Goal: Task Accomplishment & Management: Complete application form

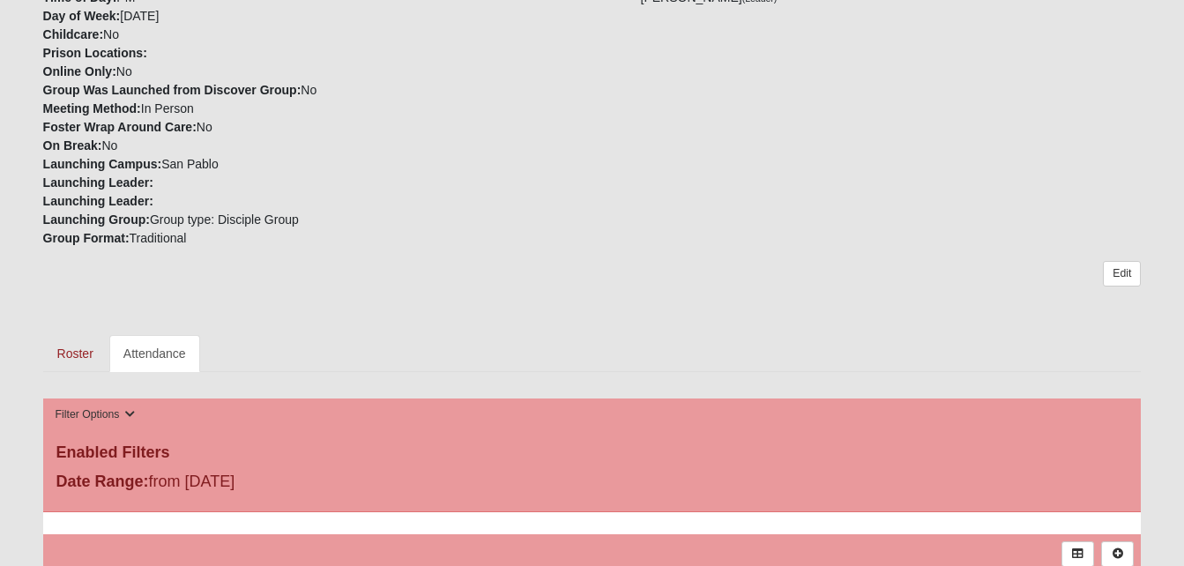
scroll to position [573, 0]
click at [187, 358] on link "Attendance" at bounding box center [154, 354] width 91 height 37
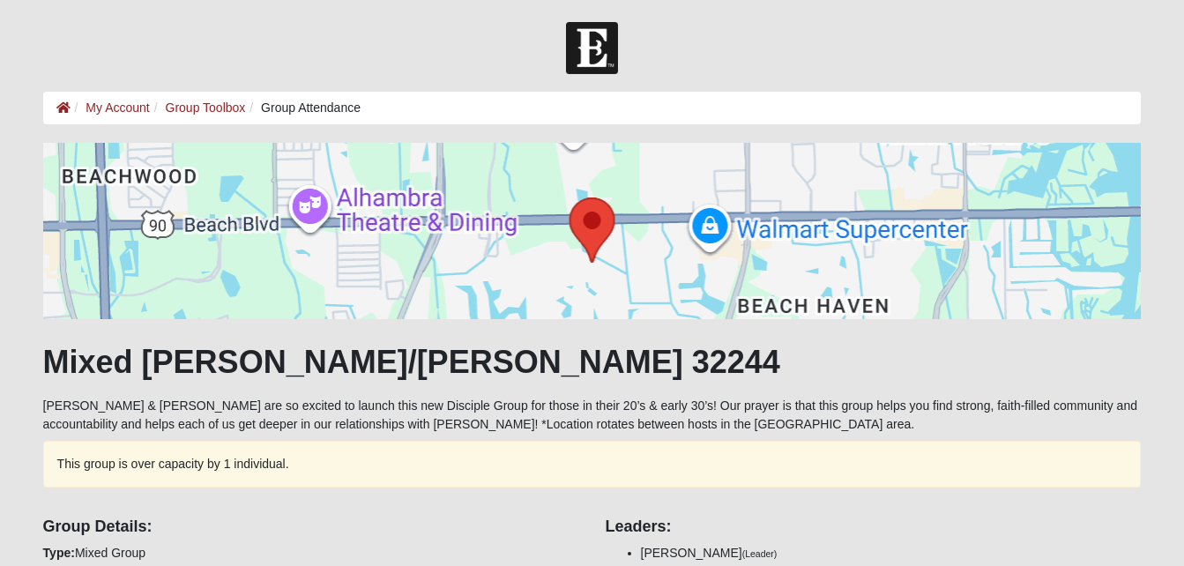
click at [166, 351] on h1 "Mixed [PERSON_NAME]/[PERSON_NAME] 32244" at bounding box center [592, 362] width 1099 height 38
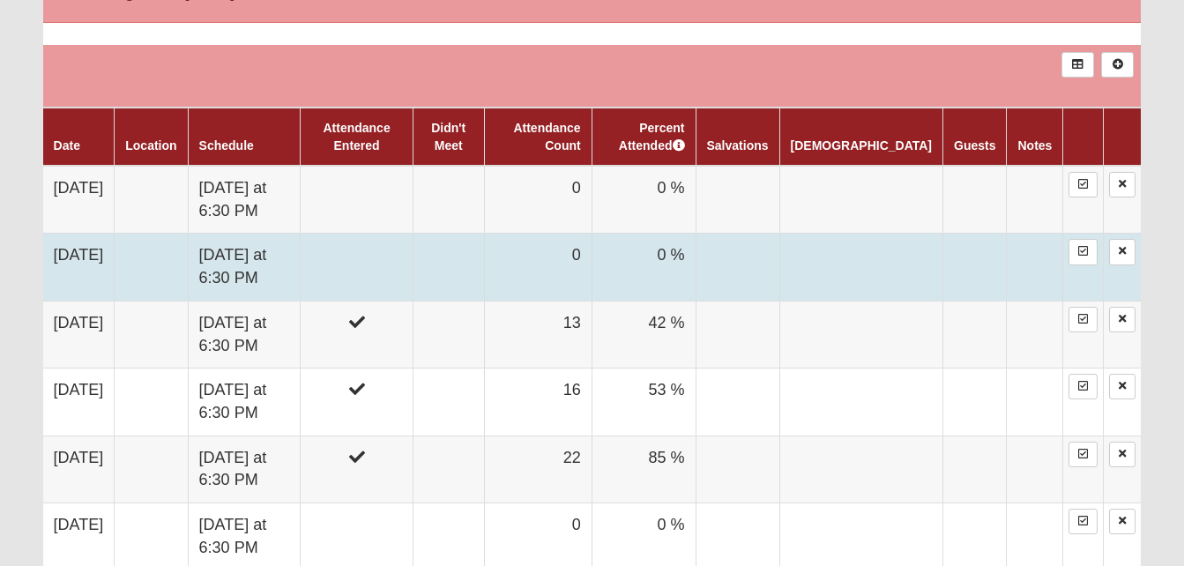
scroll to position [1055, 0]
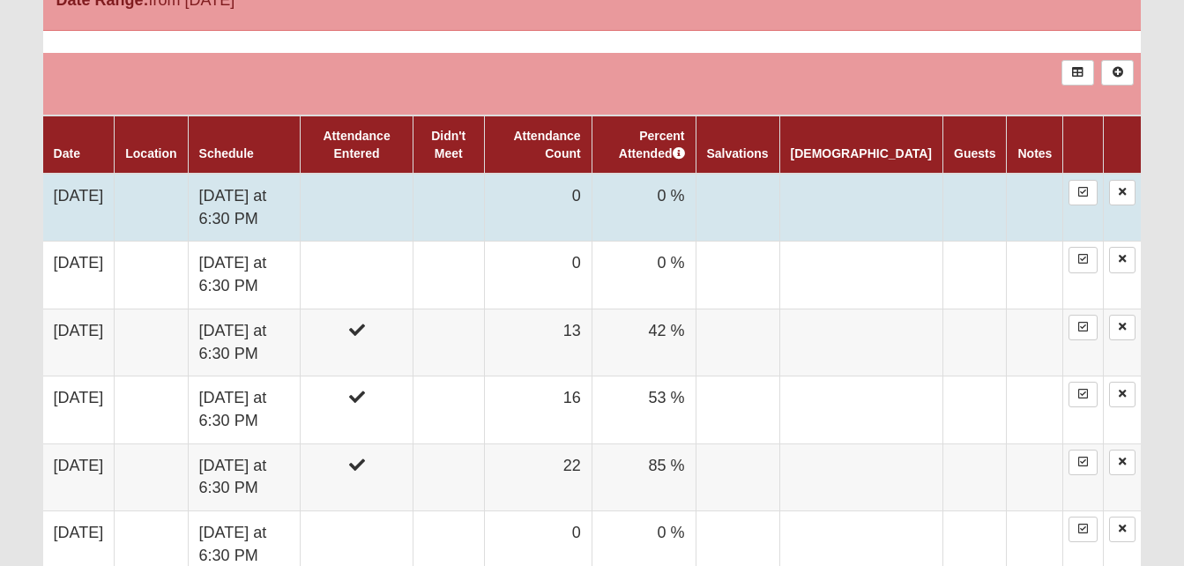
click at [413, 190] on td at bounding box center [357, 208] width 112 height 68
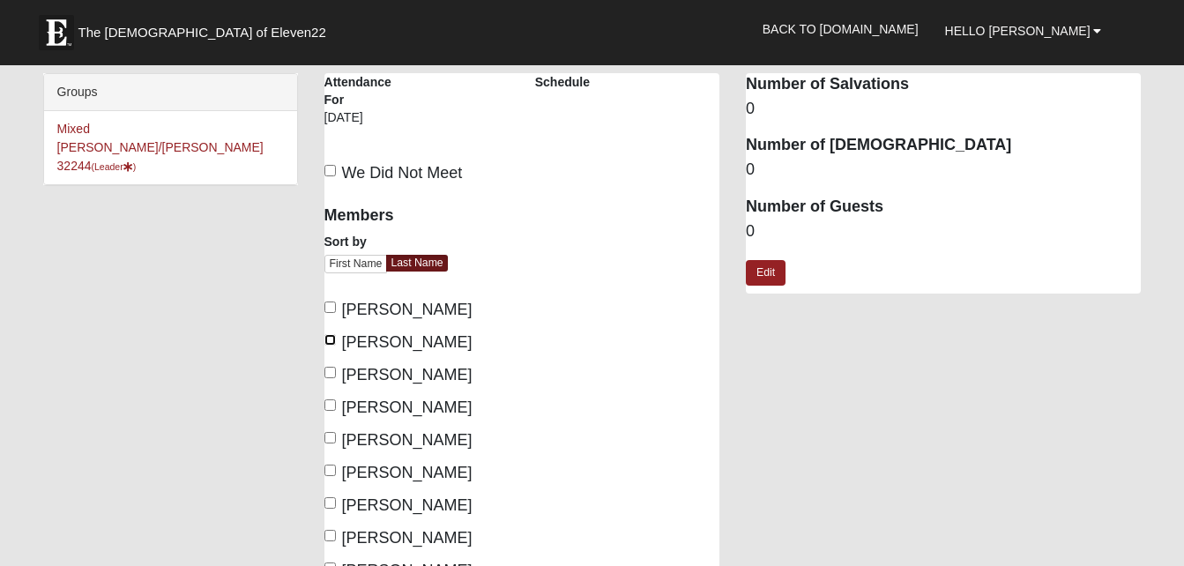
click at [329, 340] on input "[PERSON_NAME]" at bounding box center [329, 339] width 11 height 11
checkbox input "true"
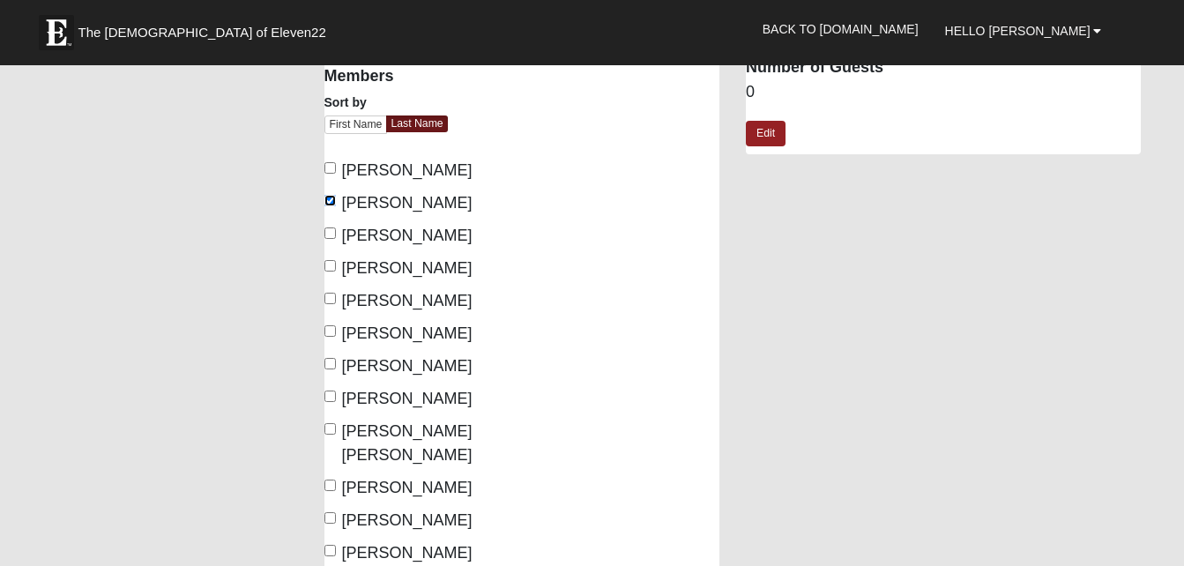
scroll to position [146, 0]
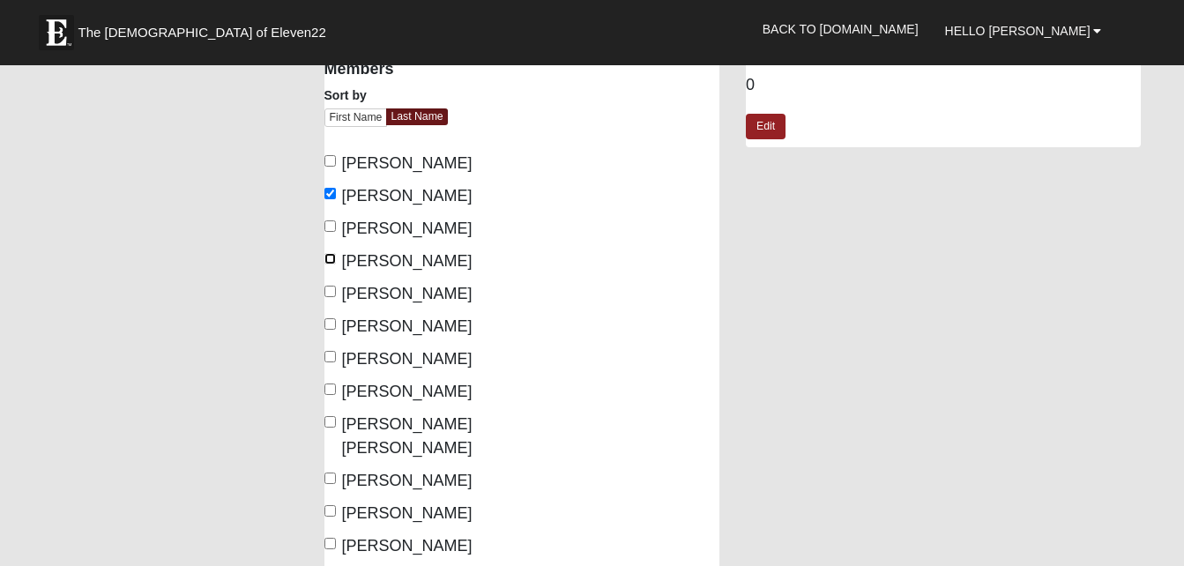
click at [330, 263] on input "[PERSON_NAME]" at bounding box center [329, 258] width 11 height 11
checkbox input "true"
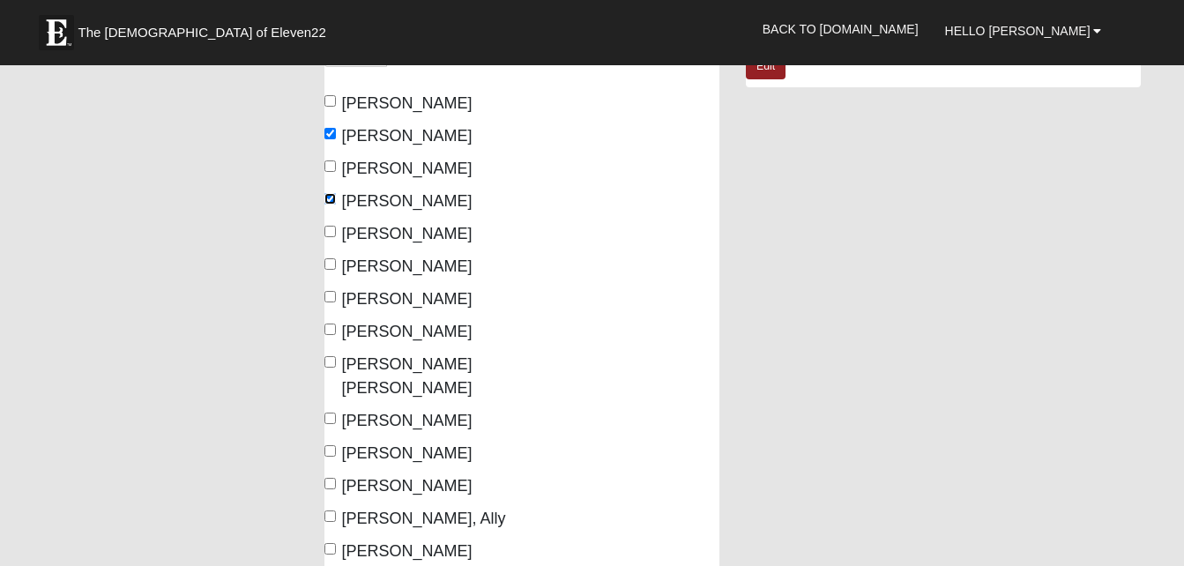
scroll to position [235, 0]
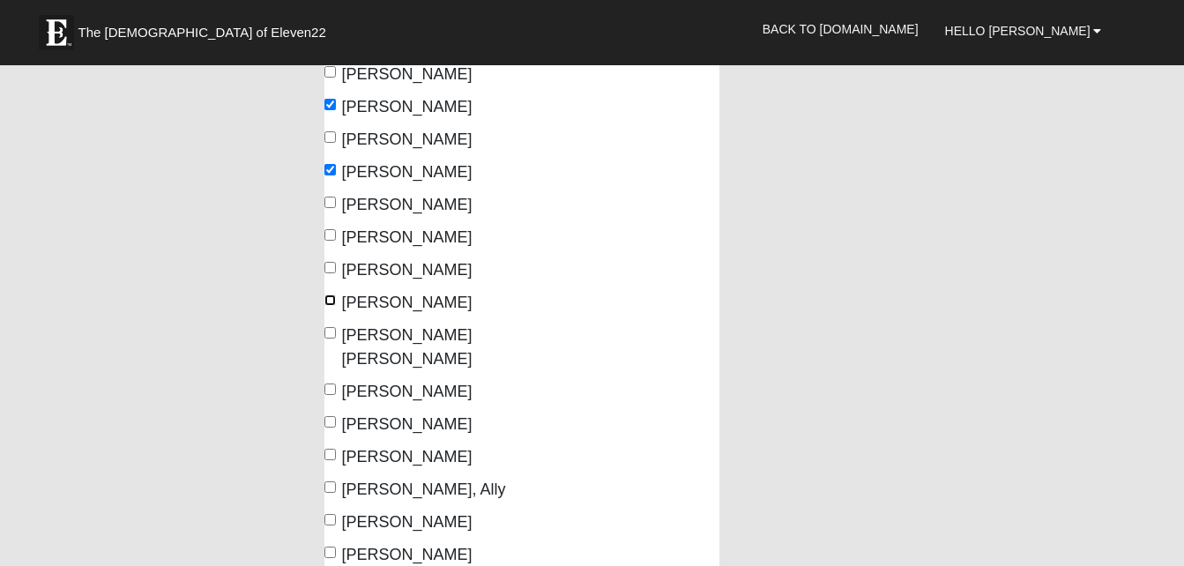
click at [326, 301] on input "[PERSON_NAME]" at bounding box center [329, 299] width 11 height 11
checkbox input "true"
click at [332, 339] on label "[PERSON_NAME] [PERSON_NAME]" at bounding box center [416, 348] width 184 height 48
click at [332, 339] on input "[PERSON_NAME] [PERSON_NAME]" at bounding box center [329, 332] width 11 height 11
checkbox input "true"
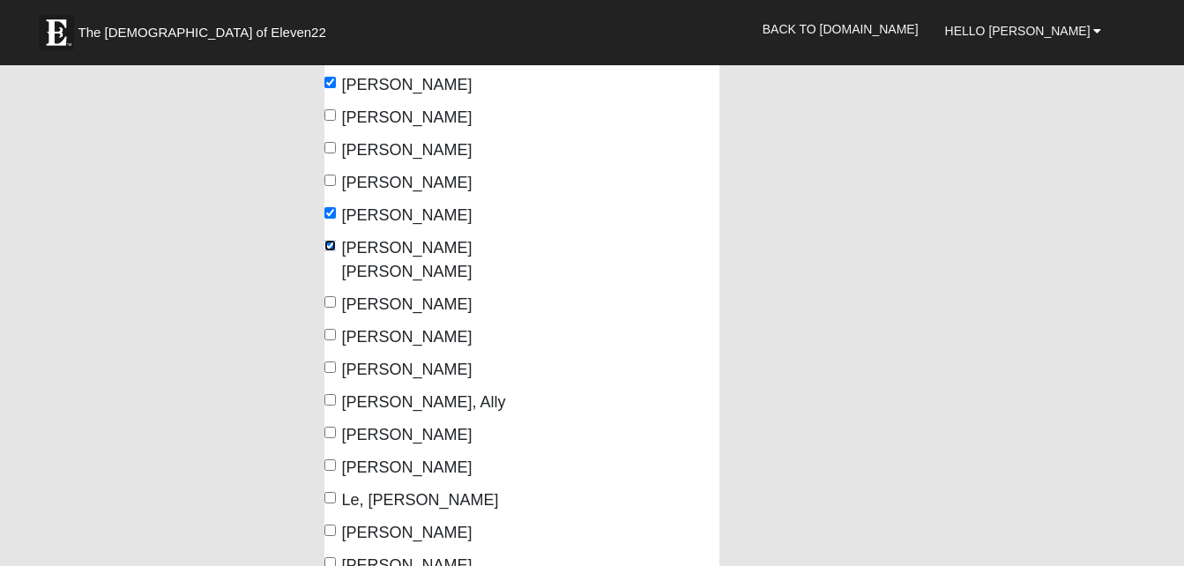
scroll to position [324, 0]
click at [332, 374] on label "[PERSON_NAME]" at bounding box center [398, 369] width 148 height 24
click at [332, 372] on input "[PERSON_NAME]" at bounding box center [329, 366] width 11 height 11
checkbox input "true"
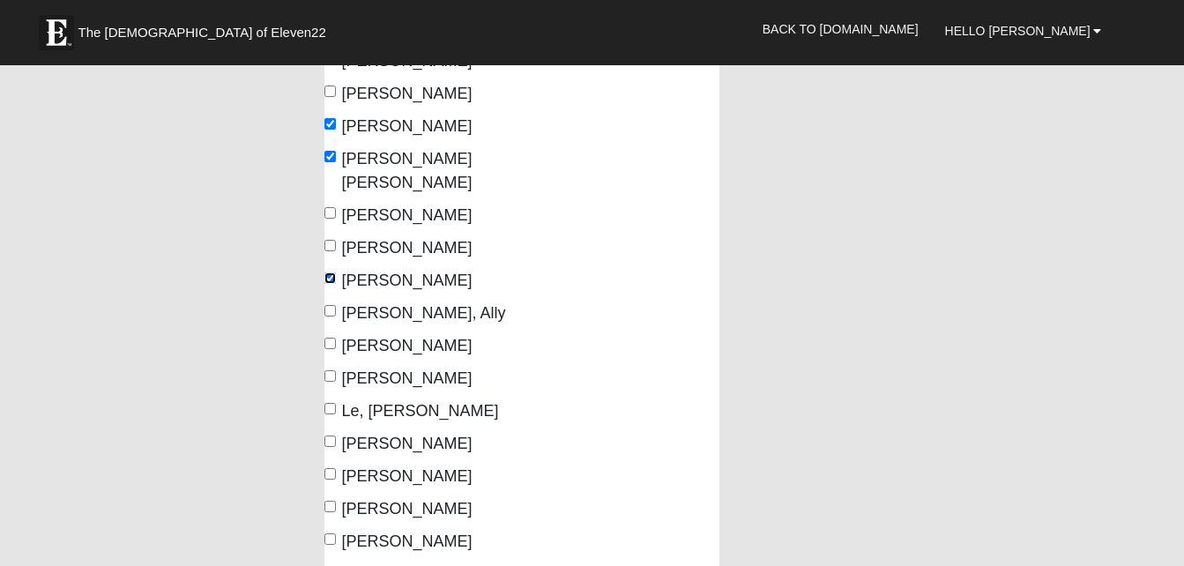
scroll to position [413, 0]
click at [331, 350] on label "[PERSON_NAME]" at bounding box center [398, 345] width 148 height 24
click at [331, 348] on input "[PERSON_NAME]" at bounding box center [329, 342] width 11 height 11
checkbox input "true"
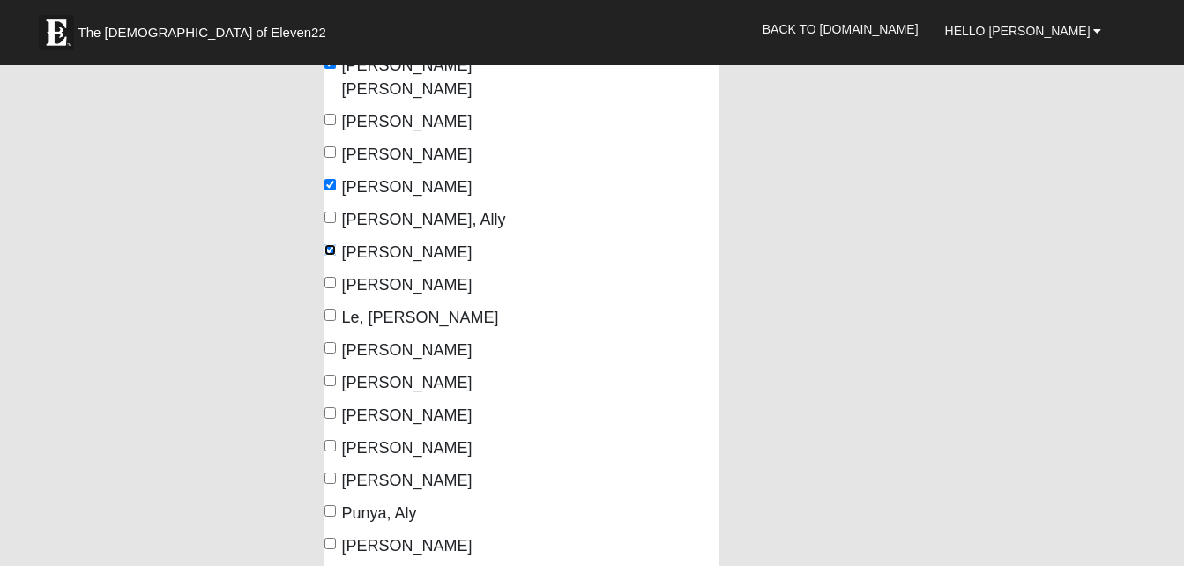
scroll to position [506, 0]
click at [329, 349] on input "[PERSON_NAME]" at bounding box center [329, 346] width 11 height 11
checkbox input "true"
click at [330, 377] on input "[PERSON_NAME]" at bounding box center [329, 379] width 11 height 11
checkbox input "true"
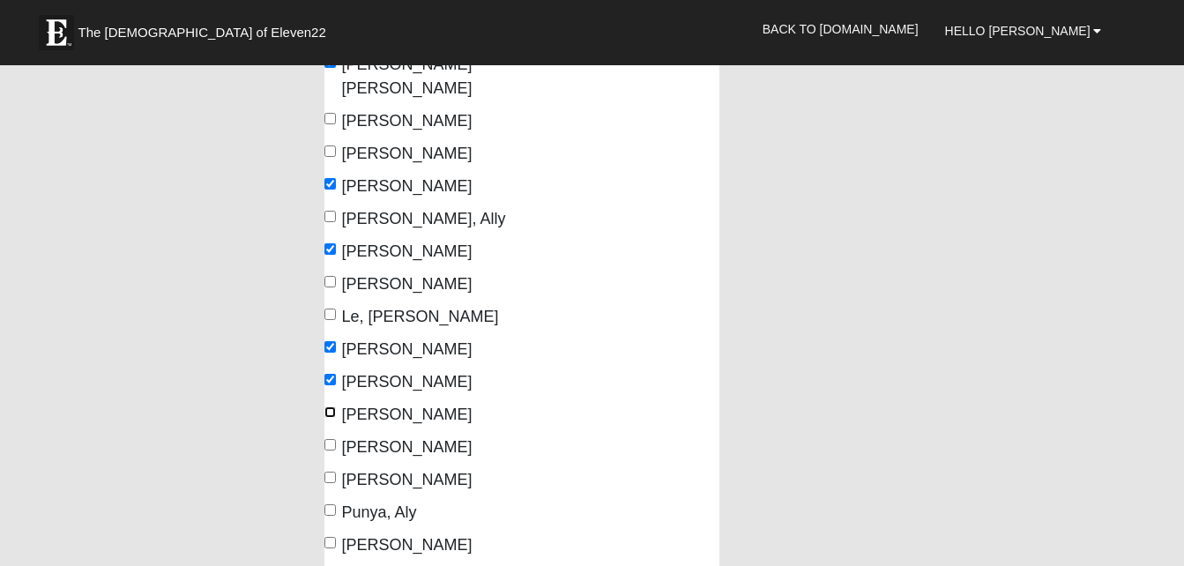
click at [334, 414] on input "[PERSON_NAME]" at bounding box center [329, 411] width 11 height 11
checkbox input "true"
click at [332, 438] on label "[PERSON_NAME]" at bounding box center [398, 448] width 148 height 24
click at [332, 439] on input "[PERSON_NAME]" at bounding box center [329, 444] width 11 height 11
checkbox input "true"
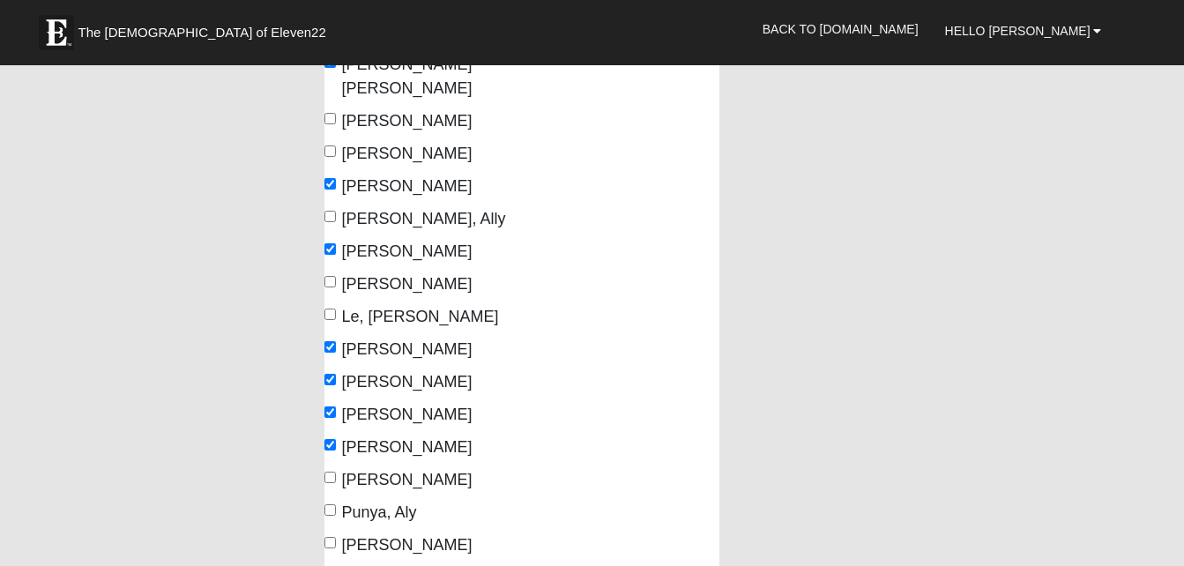
click at [330, 471] on label "[PERSON_NAME]" at bounding box center [398, 480] width 148 height 24
click at [330, 472] on input "[PERSON_NAME]" at bounding box center [329, 477] width 11 height 11
checkbox input "true"
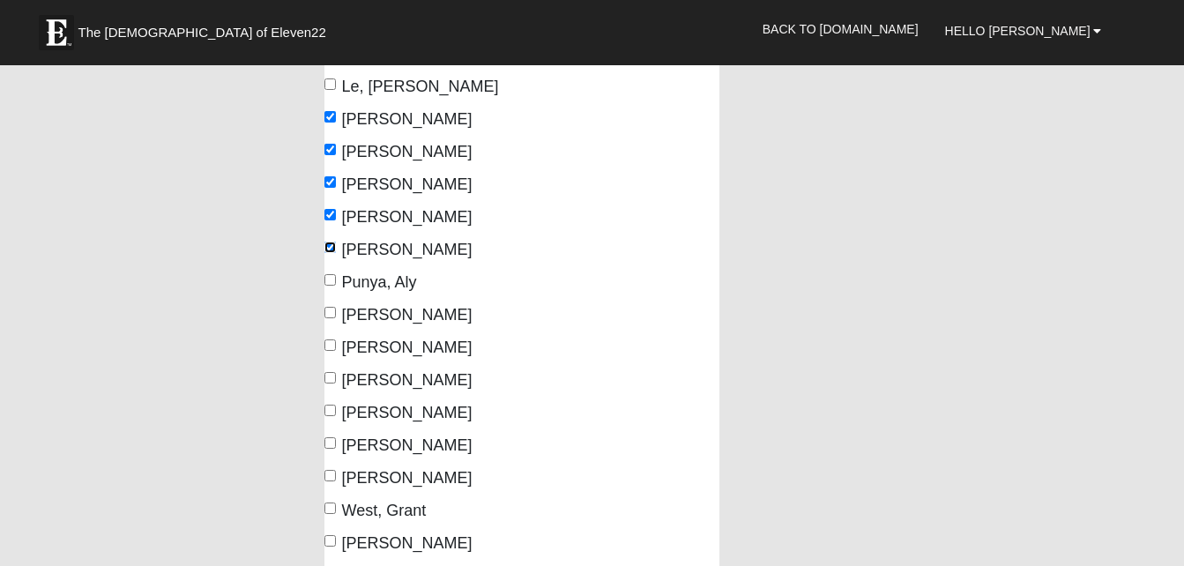
scroll to position [741, 0]
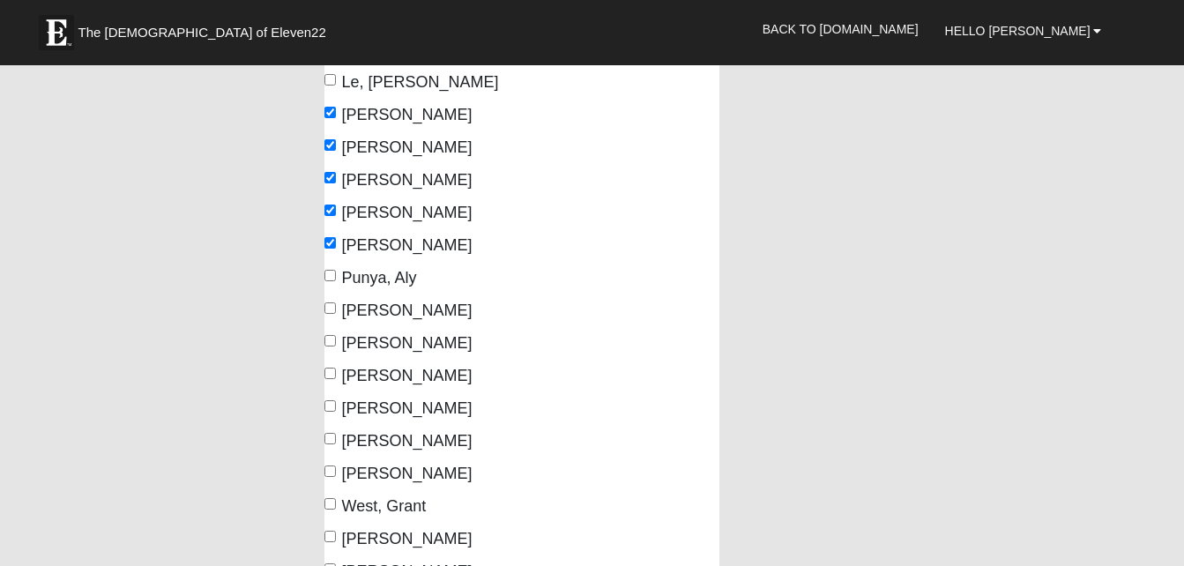
click at [328, 414] on label "[PERSON_NAME]" at bounding box center [398, 409] width 148 height 24
click at [328, 412] on input "[PERSON_NAME]" at bounding box center [329, 405] width 11 height 11
checkbox input "true"
click at [329, 436] on input "[PERSON_NAME]" at bounding box center [329, 438] width 11 height 11
checkbox input "true"
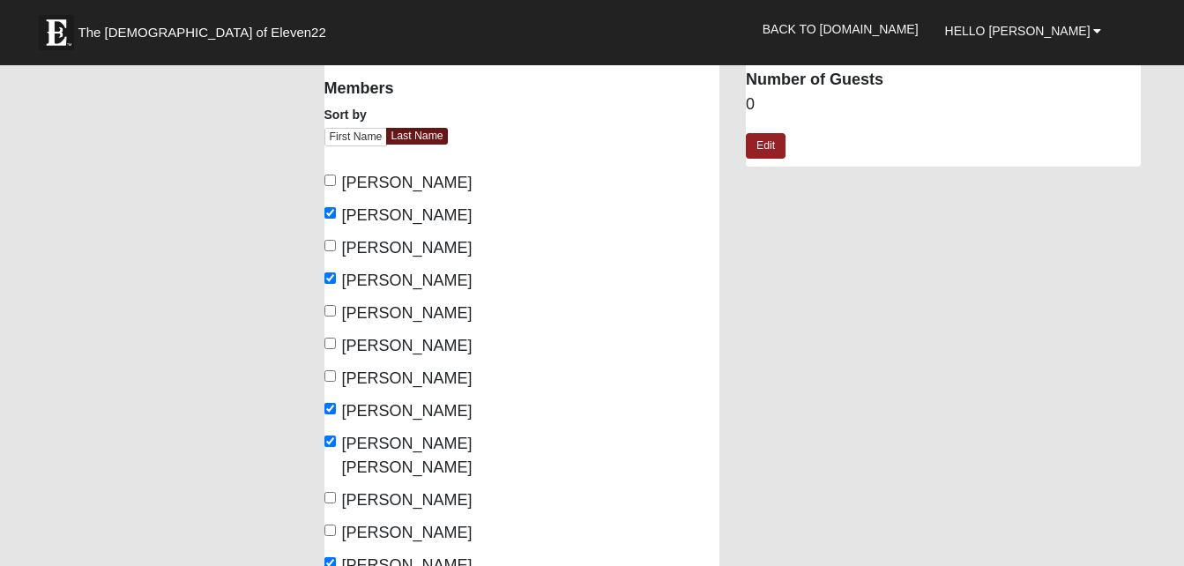
scroll to position [126, 0]
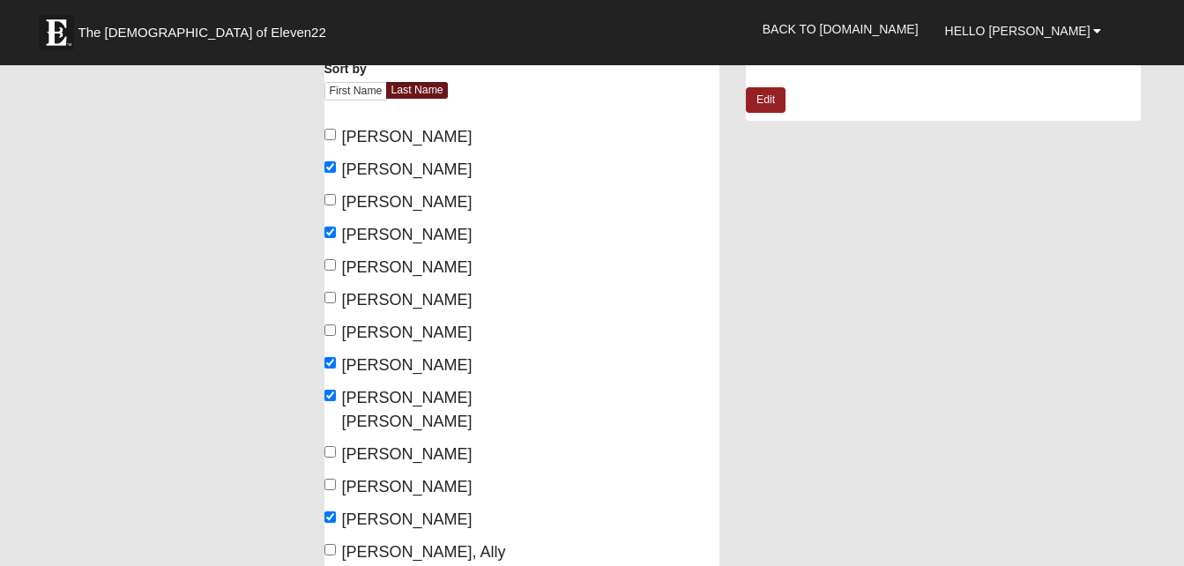
scroll to position [174, 0]
click at [334, 199] on input "[PERSON_NAME]" at bounding box center [329, 198] width 11 height 11
checkbox input "true"
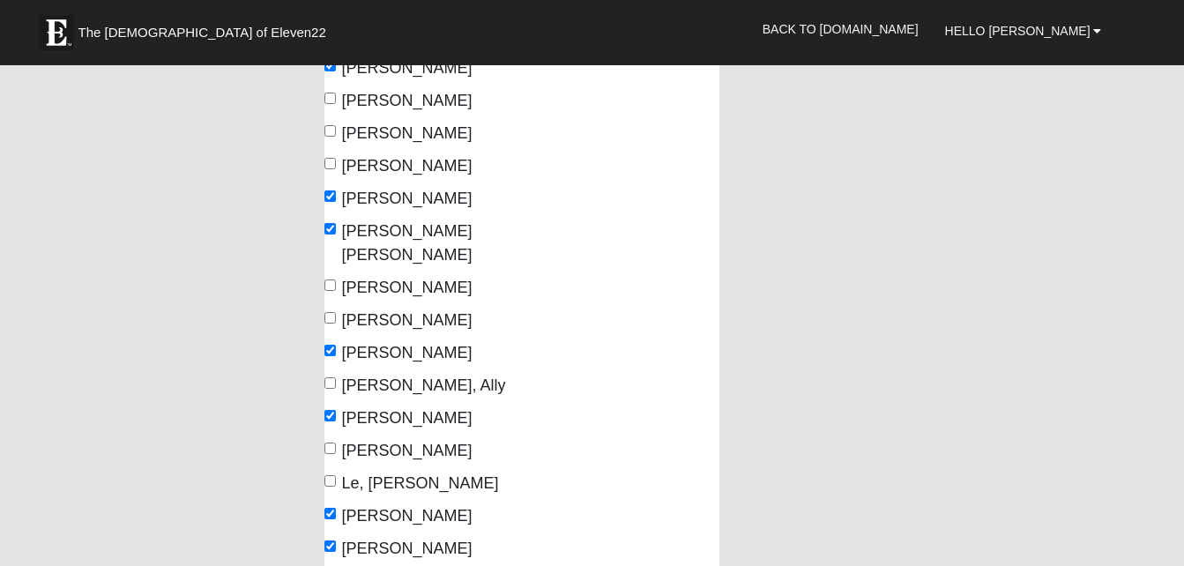
scroll to position [346, 0]
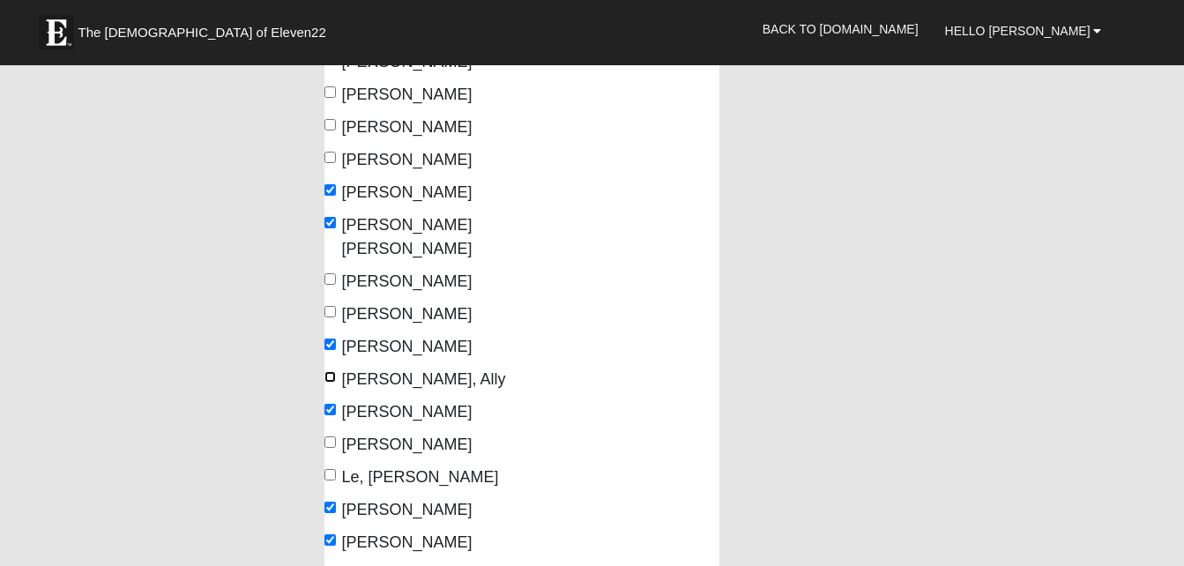
click at [327, 378] on input "[PERSON_NAME], Ally" at bounding box center [329, 376] width 11 height 11
checkbox input "true"
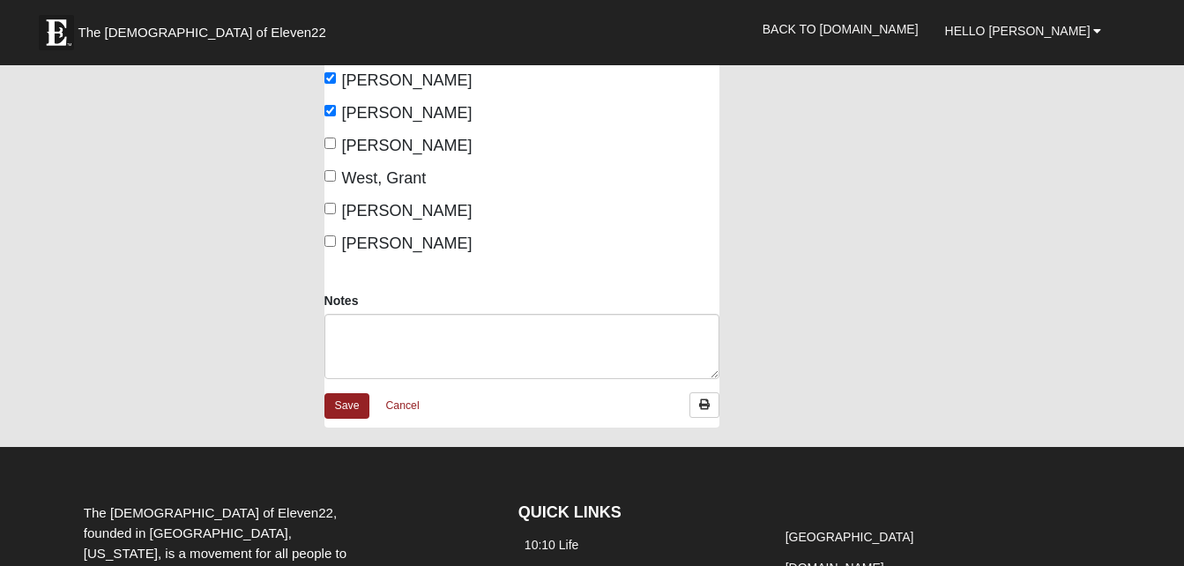
scroll to position [1070, 0]
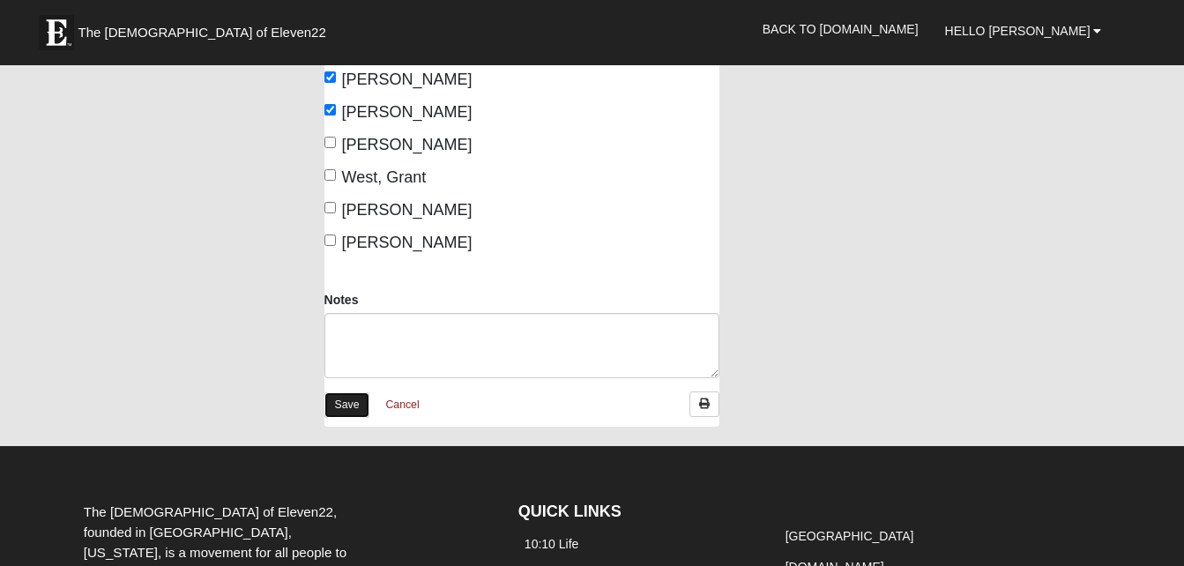
click at [345, 392] on link "Save" at bounding box center [347, 405] width 46 height 26
